Goal: Task Accomplishment & Management: Complete application form

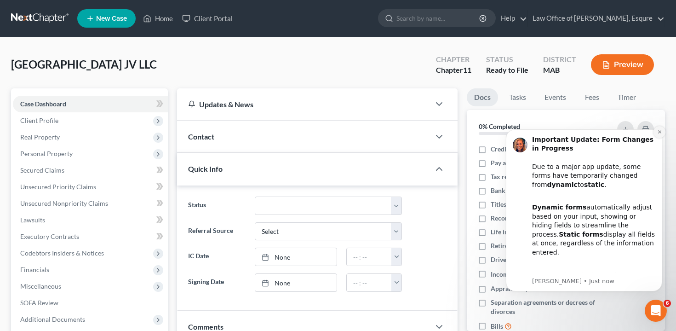
click at [657, 133] on icon "Dismiss notification" at bounding box center [659, 131] width 5 height 5
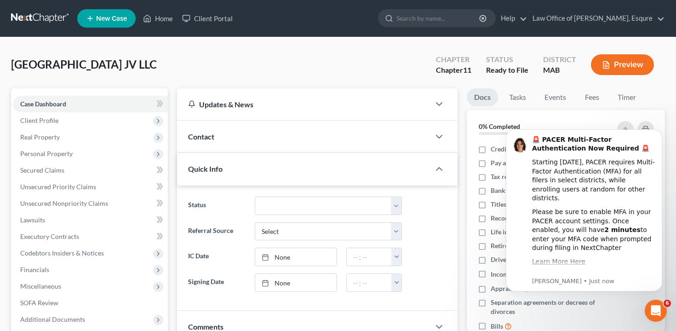
click at [658, 133] on icon "Dismiss notification" at bounding box center [660, 132] width 4 height 4
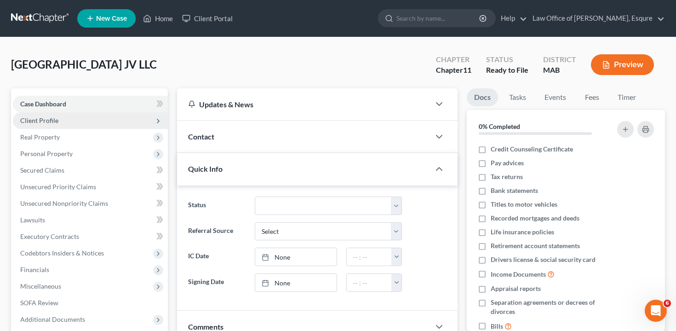
click at [111, 124] on span "Client Profile" at bounding box center [90, 120] width 155 height 17
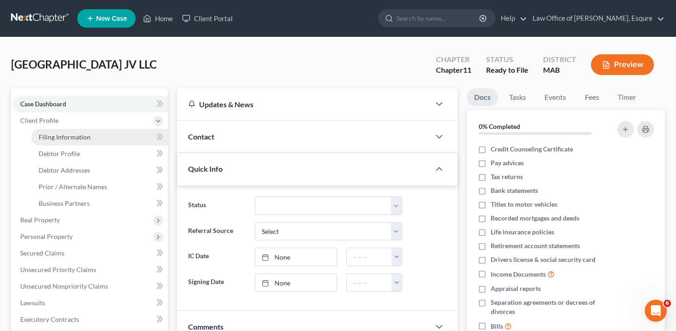
click at [108, 138] on link "Filing Information" at bounding box center [99, 137] width 137 height 17
select select "1"
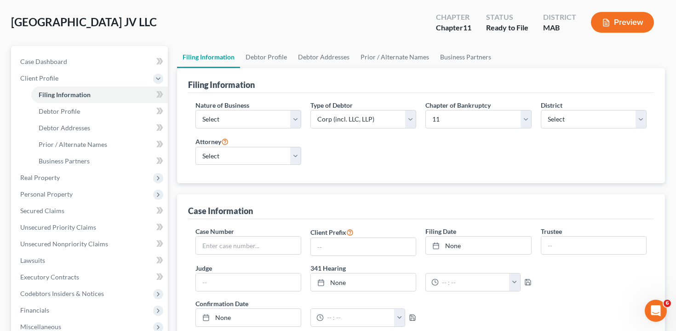
scroll to position [43, 0]
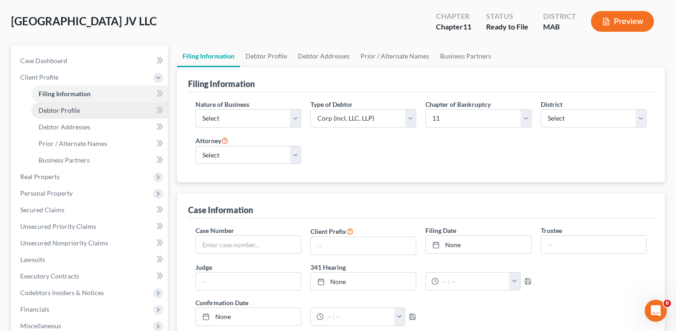
click at [101, 110] on link "Debtor Profile" at bounding box center [99, 110] width 137 height 17
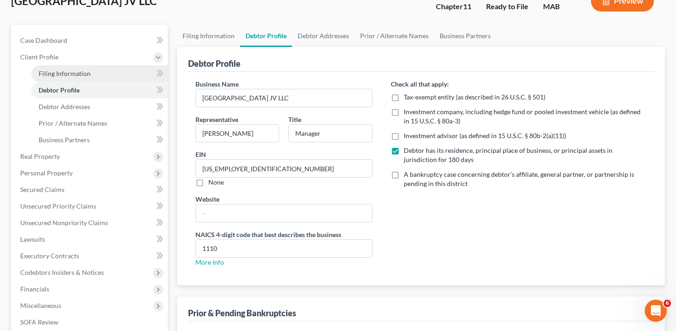
scroll to position [174, 0]
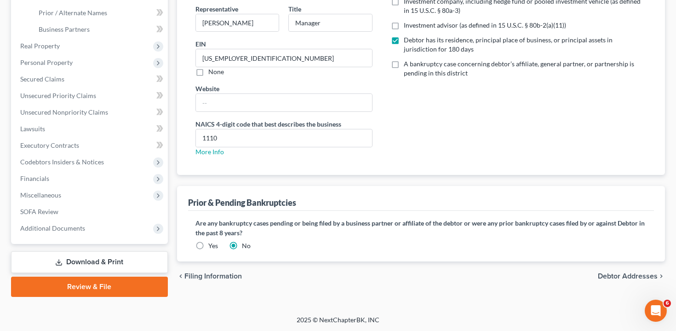
click at [97, 288] on link "Review & File" at bounding box center [89, 287] width 157 height 20
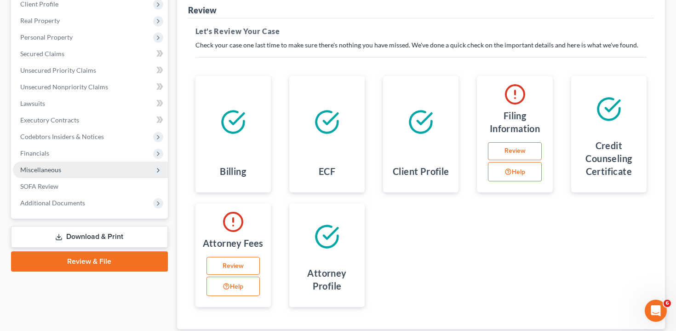
scroll to position [123, 0]
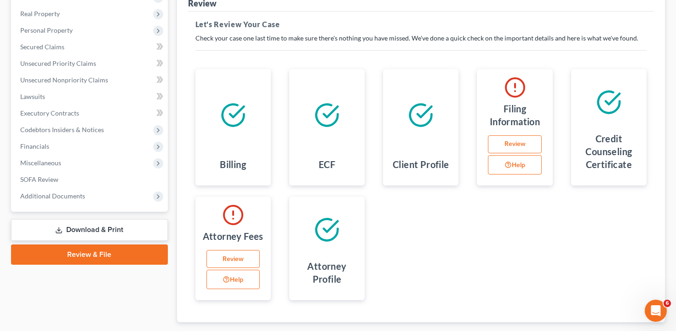
click at [526, 147] on link "Review" at bounding box center [514, 144] width 53 height 18
select select "1"
select select "39"
select select "0"
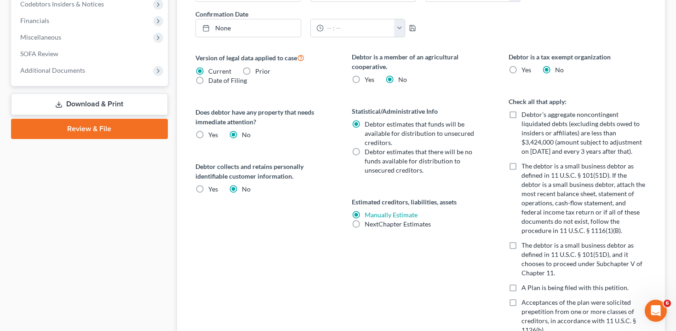
click at [138, 137] on link "Review & File" at bounding box center [89, 129] width 157 height 20
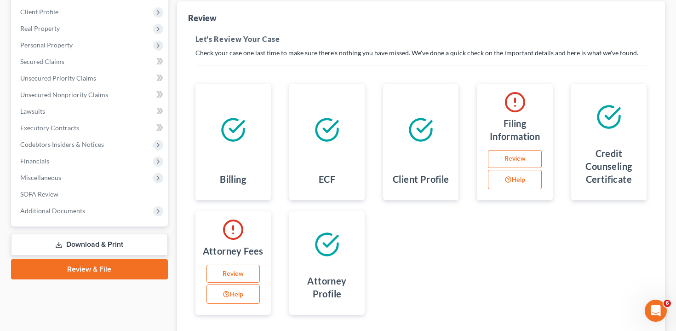
click at [246, 271] on link "Review" at bounding box center [233, 274] width 53 height 18
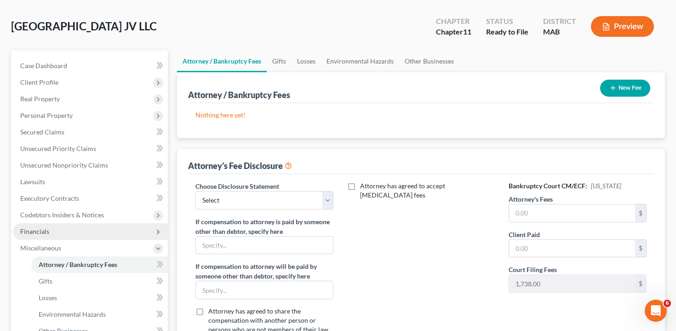
scroll to position [174, 0]
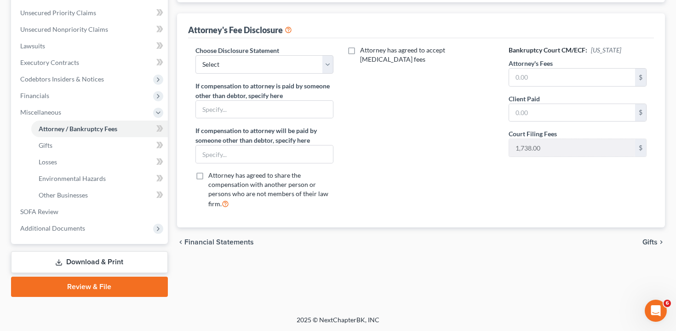
click at [102, 293] on link "Review & File" at bounding box center [89, 287] width 157 height 20
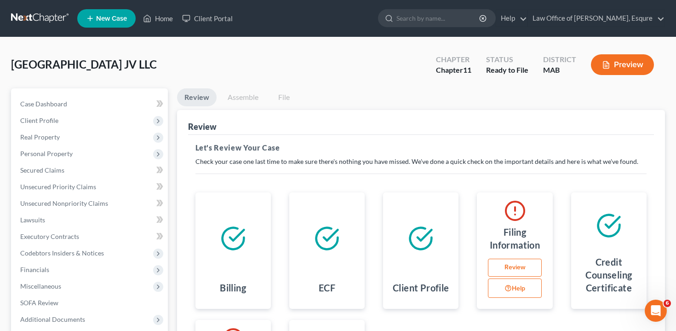
click at [245, 98] on link "Assemble" at bounding box center [243, 97] width 46 height 18
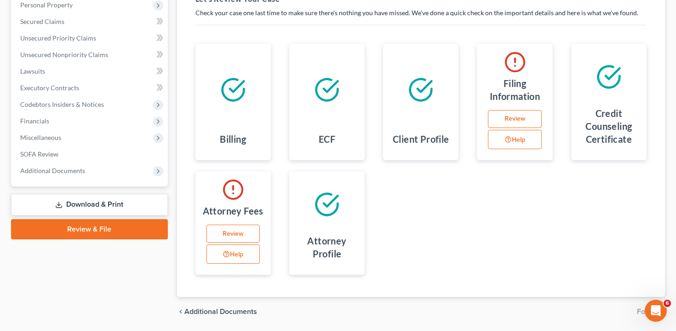
click at [121, 198] on link "Download & Print" at bounding box center [89, 205] width 157 height 22
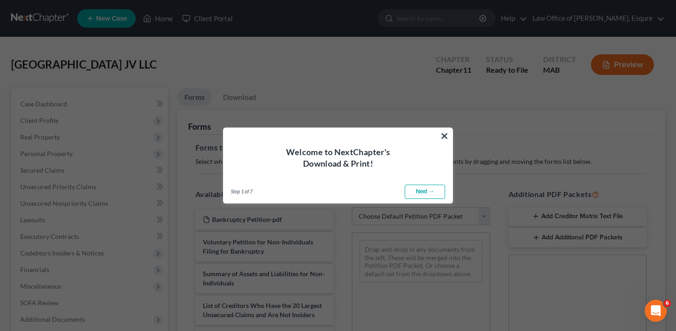
click at [450, 133] on div "Welcome to NextChapter's Download & Print!" at bounding box center [338, 148] width 229 height 41
click at [449, 133] on button "×" at bounding box center [444, 135] width 9 height 15
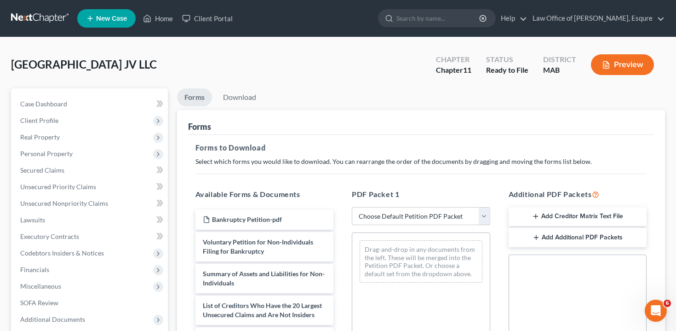
click at [406, 214] on select "Choose Default Petition PDF Packet Complete Bankruptcy Petition (all forms and …" at bounding box center [421, 216] width 138 height 18
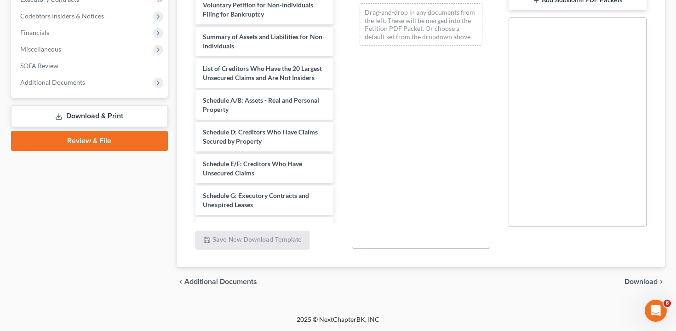
click at [86, 147] on link "Review & File" at bounding box center [89, 141] width 157 height 20
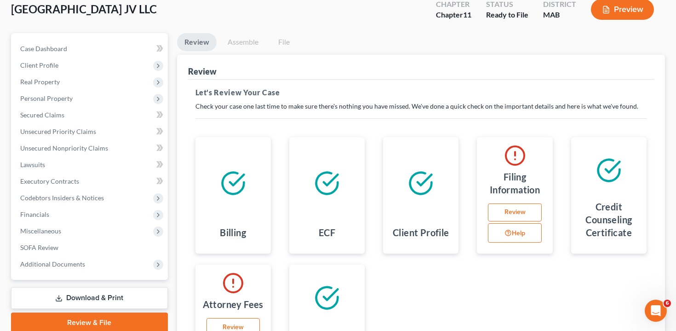
scroll to position [53, 0]
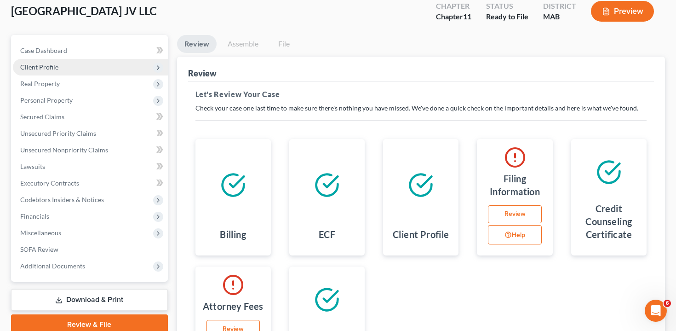
click at [86, 65] on span "Client Profile" at bounding box center [90, 67] width 155 height 17
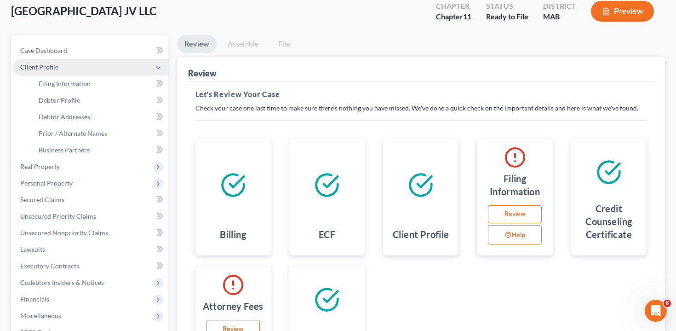
click at [85, 63] on span "Client Profile" at bounding box center [90, 67] width 155 height 17
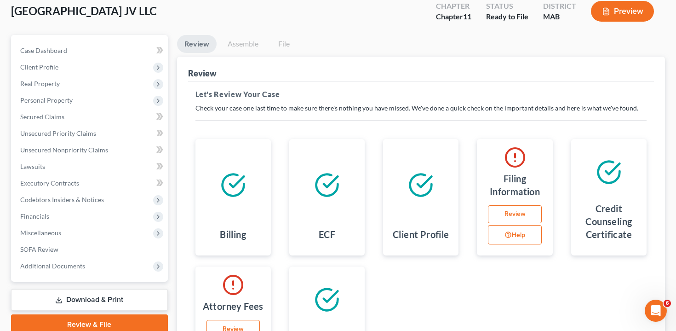
scroll to position [0, 0]
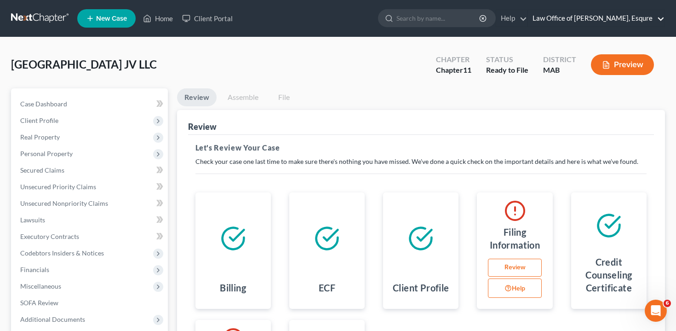
click at [634, 16] on link "Law Office of [PERSON_NAME], Esqure" at bounding box center [596, 18] width 137 height 17
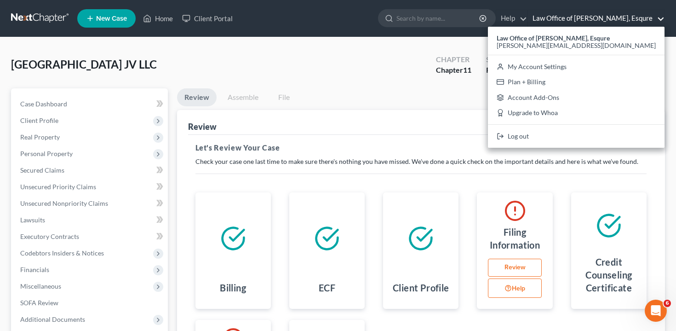
click at [446, 95] on ul "Review Assemble File" at bounding box center [421, 99] width 489 height 22
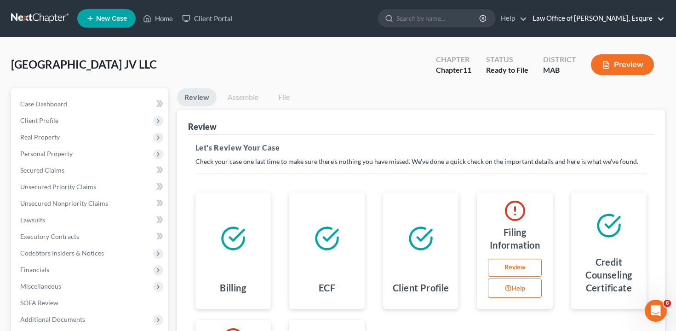
click at [657, 18] on link "Law Office of [PERSON_NAME], Esqure" at bounding box center [596, 18] width 137 height 17
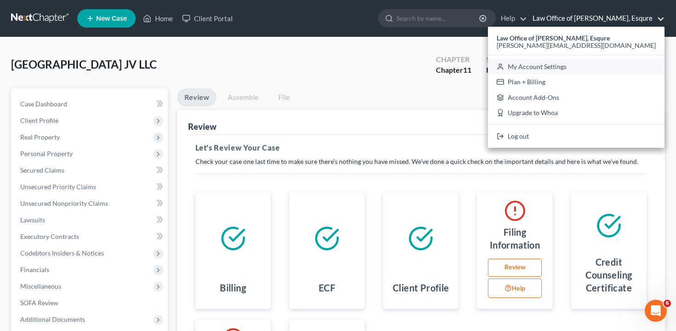
click at [601, 66] on link "My Account Settings" at bounding box center [576, 67] width 177 height 16
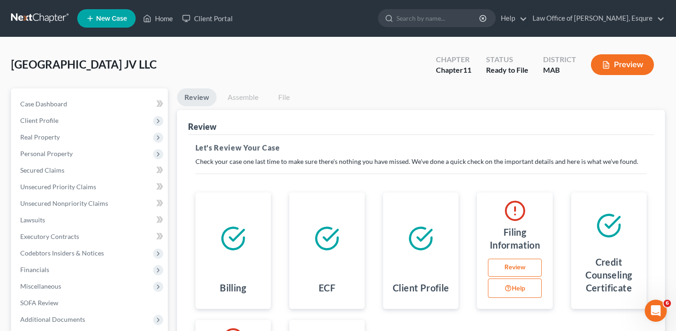
select select "39"
select select "24"
select select "22"
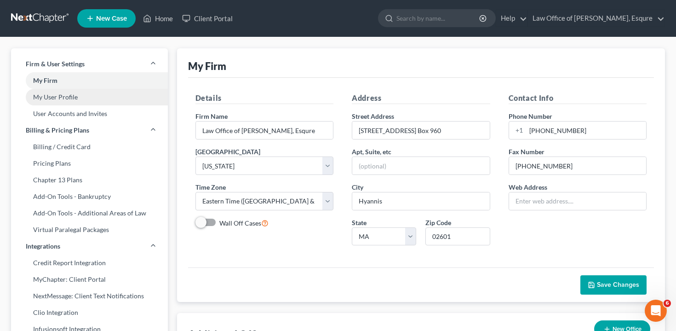
click at [126, 94] on link "My User Profile" at bounding box center [89, 97] width 157 height 17
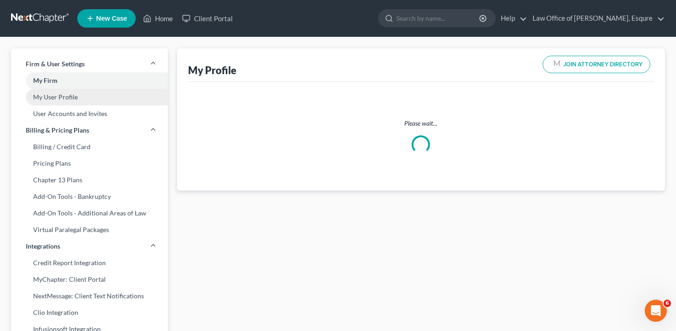
select select "22"
select select "39"
select select "attorney"
select select "1"
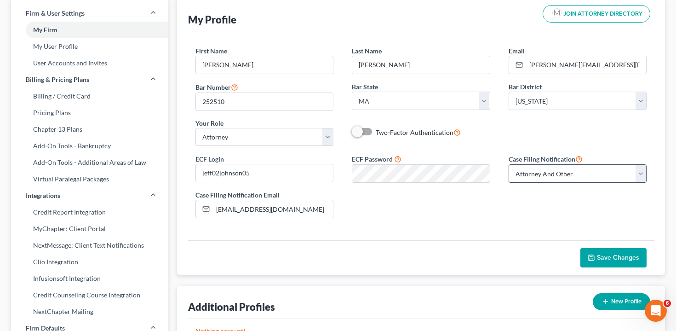
scroll to position [51, 0]
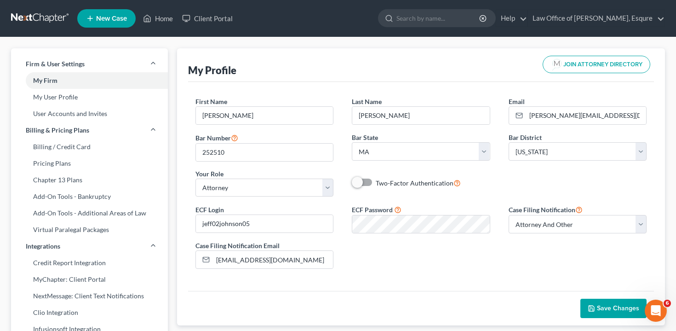
select select "39"
select select "24"
select select "22"
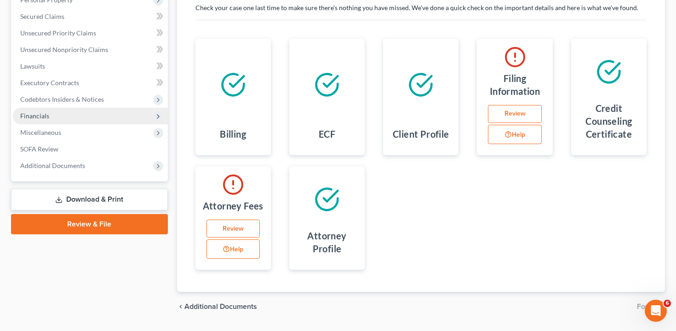
scroll to position [154, 0]
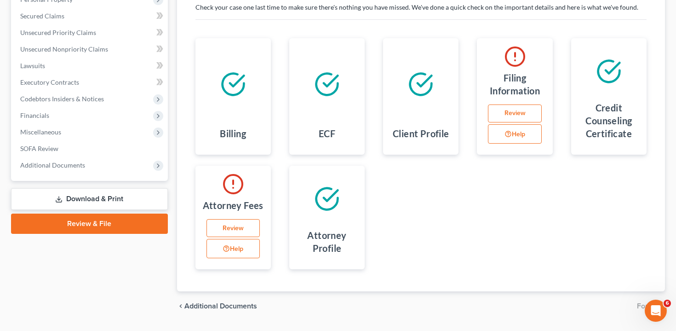
click at [97, 222] on link "Review & File" at bounding box center [89, 223] width 157 height 20
click at [526, 115] on link "Review" at bounding box center [514, 113] width 53 height 18
select select "1"
select select "39"
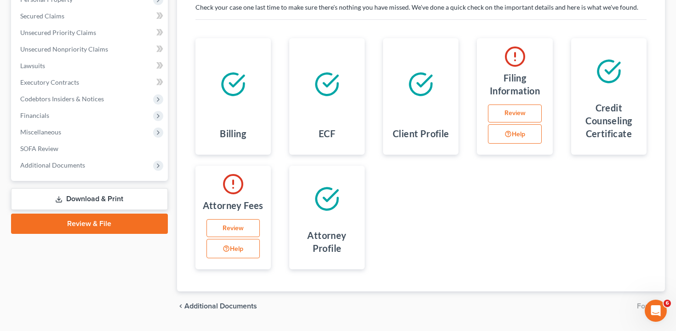
select select "0"
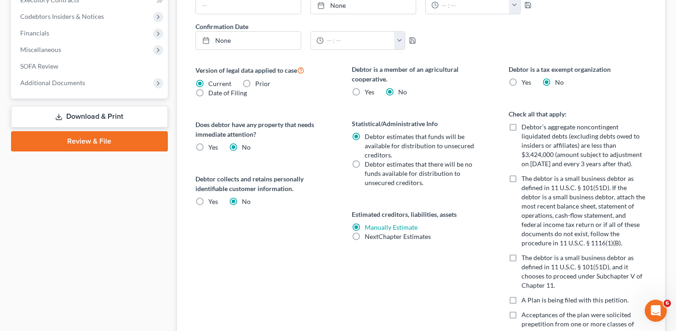
click at [105, 111] on link "Download & Print" at bounding box center [89, 117] width 157 height 22
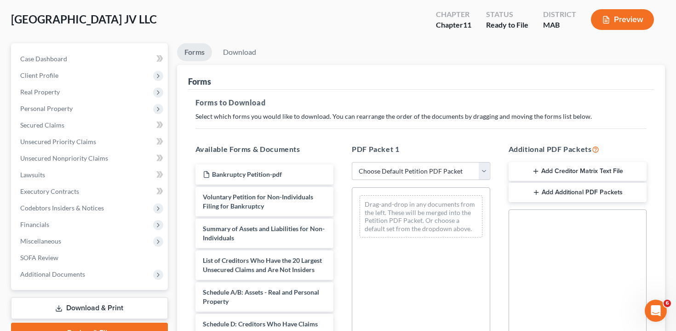
click at [121, 323] on link "Review & File" at bounding box center [89, 333] width 157 height 20
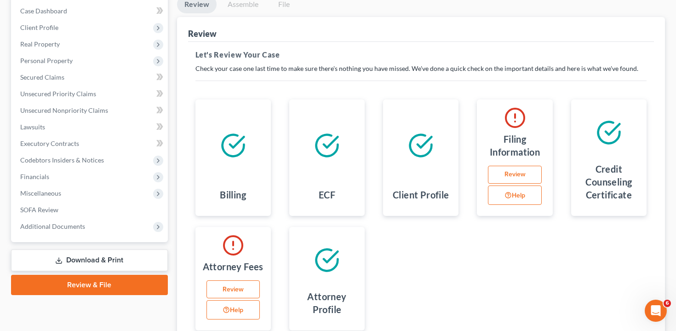
scroll to position [92, 0]
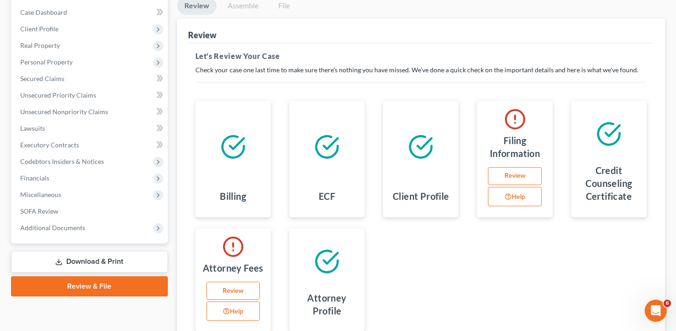
click at [247, 287] on link "Review" at bounding box center [233, 291] width 53 height 18
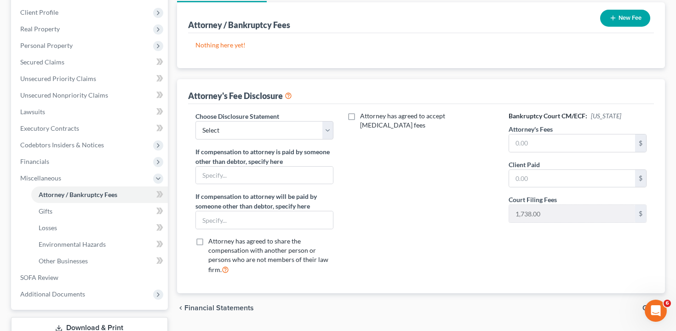
scroll to position [109, 0]
click at [268, 119] on label "Choose Disclosure Statement" at bounding box center [238, 116] width 84 height 10
click at [264, 137] on select "Select Attorney" at bounding box center [265, 130] width 138 height 18
click at [196, 121] on select "Select Attorney" at bounding box center [265, 130] width 138 height 18
click at [419, 186] on div "Attorney has agreed to accept retainer fees" at bounding box center [421, 196] width 157 height 171
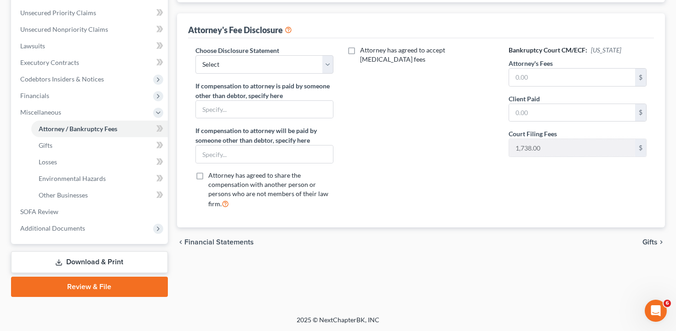
click at [104, 280] on link "Review & File" at bounding box center [89, 287] width 157 height 20
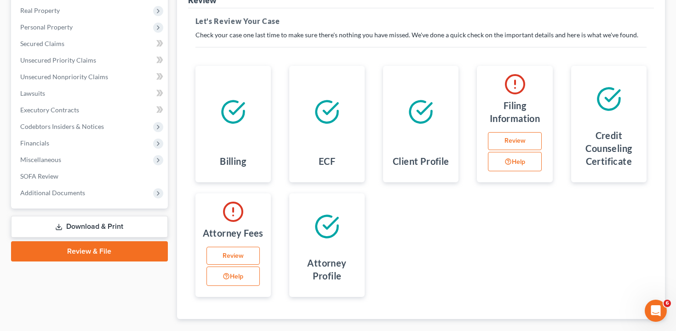
scroll to position [162, 0]
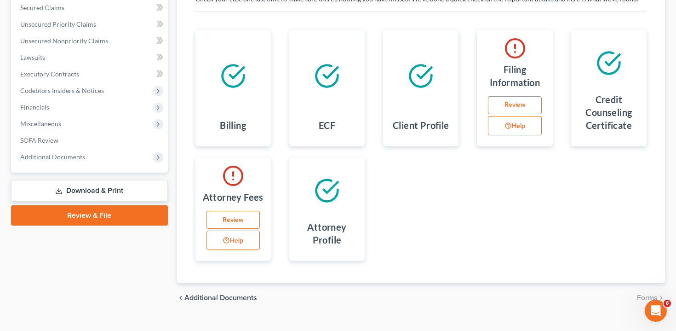
click at [230, 219] on link "Review" at bounding box center [233, 220] width 53 height 18
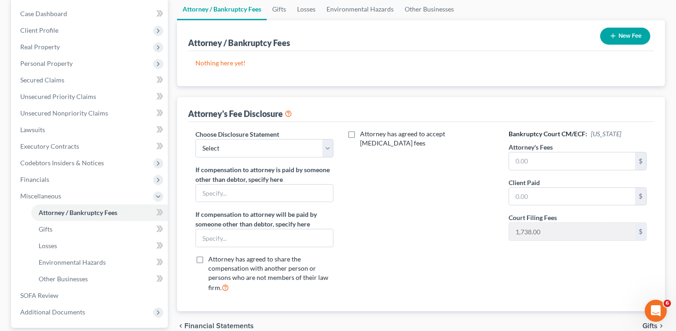
scroll to position [92, 0]
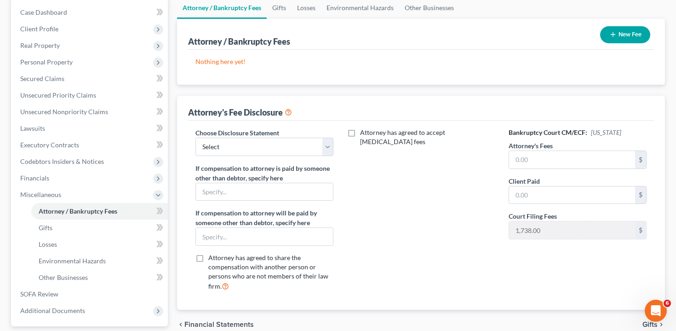
click at [631, 35] on button "New Fee" at bounding box center [625, 34] width 50 height 17
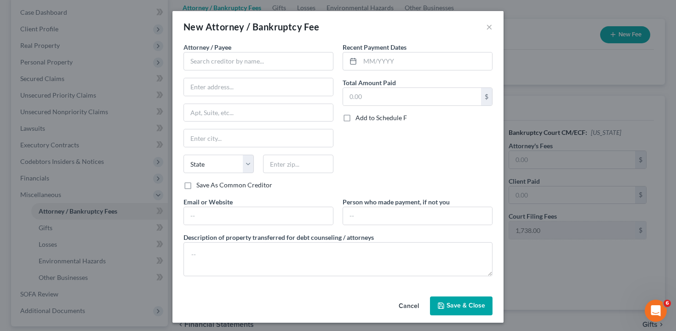
click at [485, 25] on div "New Attorney / Bankruptcy Fee ×" at bounding box center [338, 26] width 331 height 31
click at [490, 27] on button "×" at bounding box center [489, 26] width 6 height 11
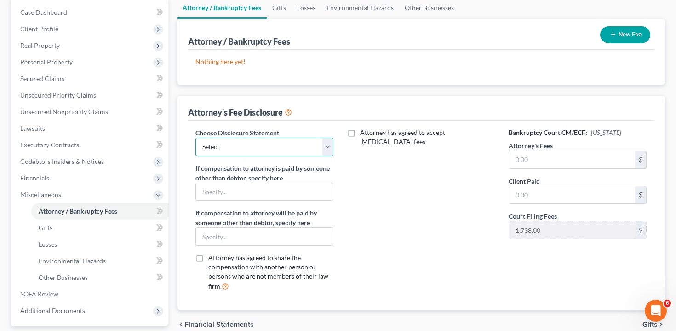
click at [300, 146] on select "Select Attorney" at bounding box center [265, 147] width 138 height 18
click at [196, 138] on select "Select Attorney" at bounding box center [265, 147] width 138 height 18
click at [389, 105] on div "Attorney's Fee Disclosure" at bounding box center [421, 108] width 467 height 25
click at [294, 151] on select "Select Attorney" at bounding box center [265, 147] width 138 height 18
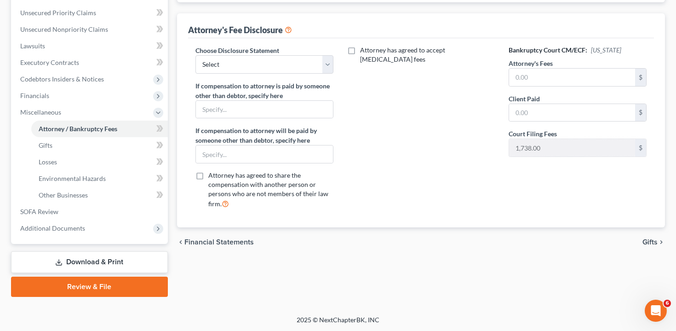
click at [120, 286] on link "Review & File" at bounding box center [89, 287] width 157 height 20
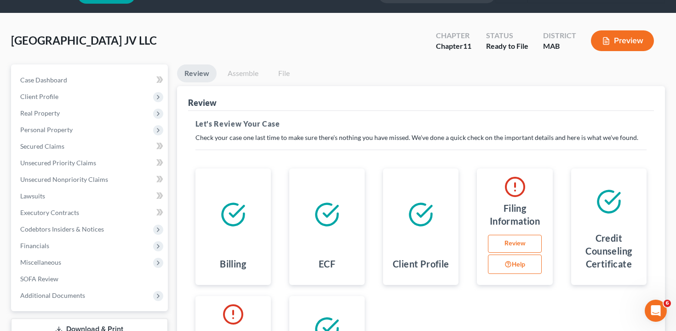
scroll to position [24, 0]
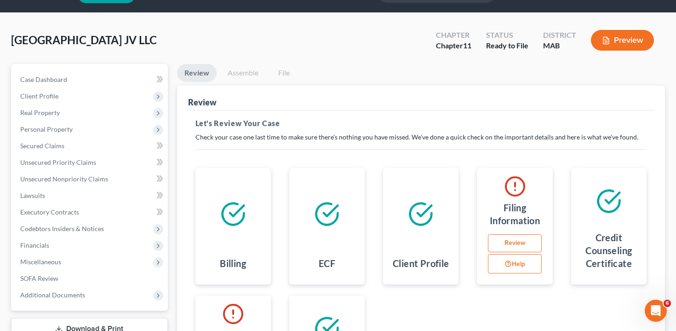
click at [516, 235] on link "Review" at bounding box center [514, 243] width 53 height 18
select select "1"
select select "39"
select select "0"
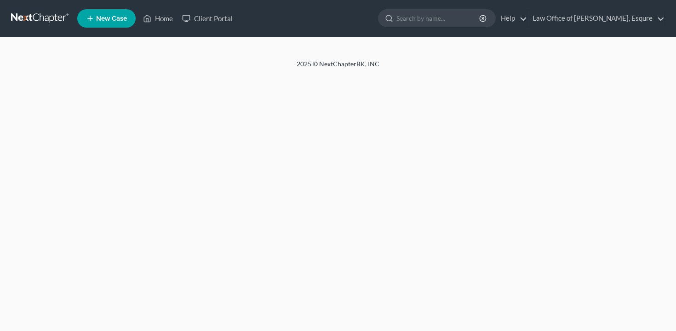
select select "1"
select select "39"
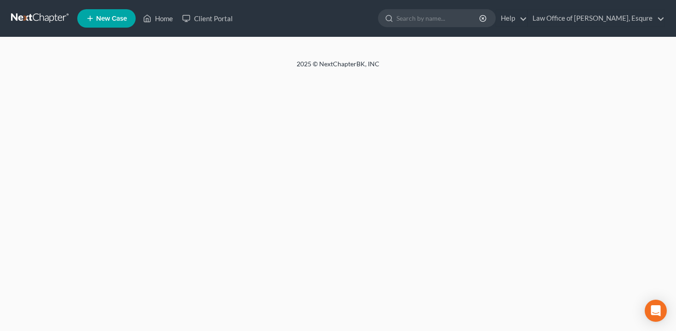
select select "0"
